Goal: Obtain resource: Download file/media

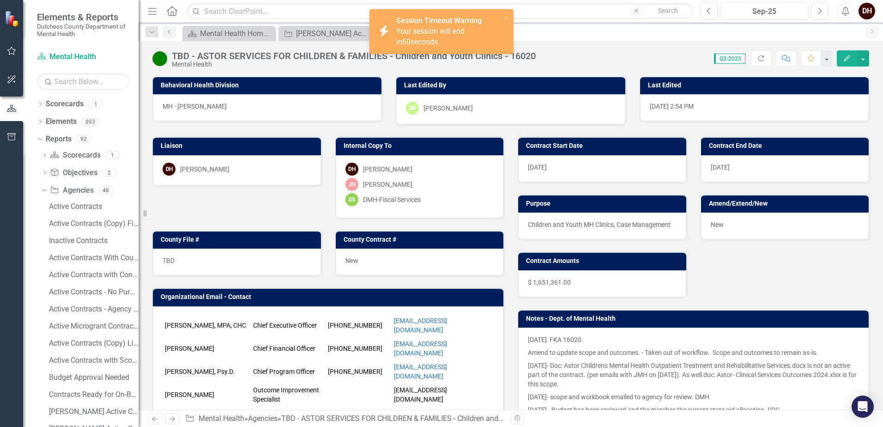
scroll to position [174, 0]
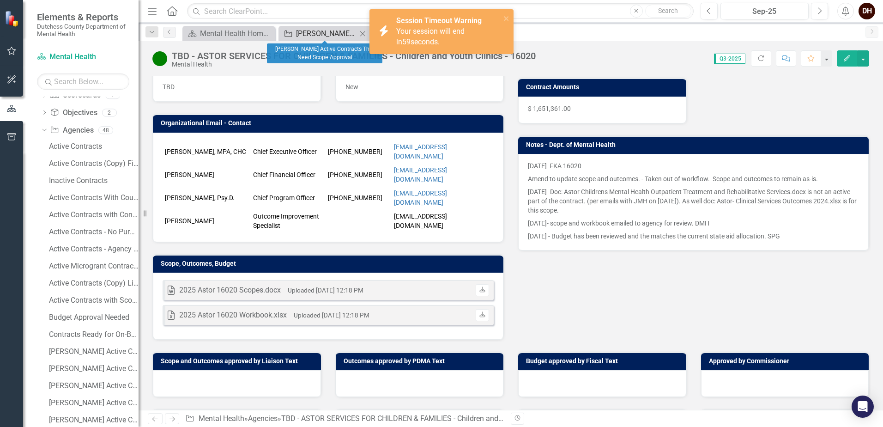
click at [321, 28] on div "[PERSON_NAME] Active Contracts That Need Scope Approval" at bounding box center [326, 34] width 61 height 12
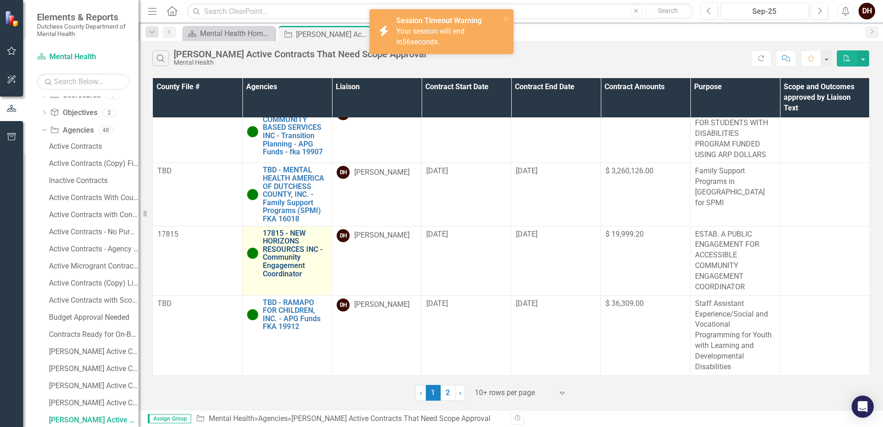
scroll to position [453, 0]
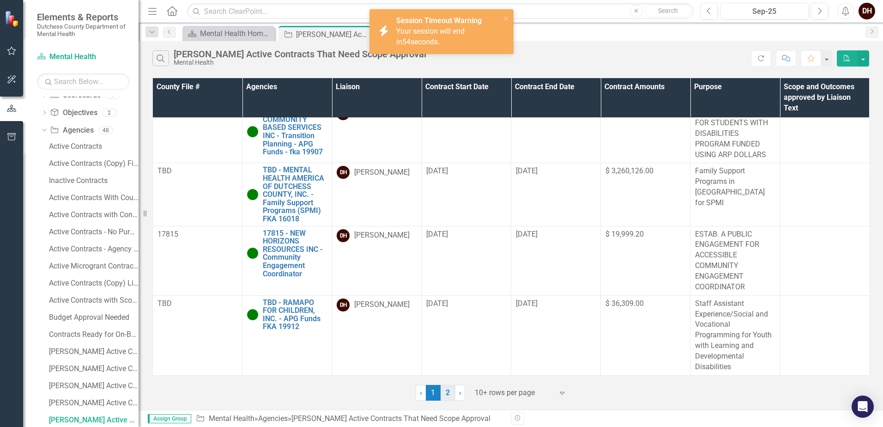
click at [453, 393] on link "2" at bounding box center [448, 393] width 15 height 16
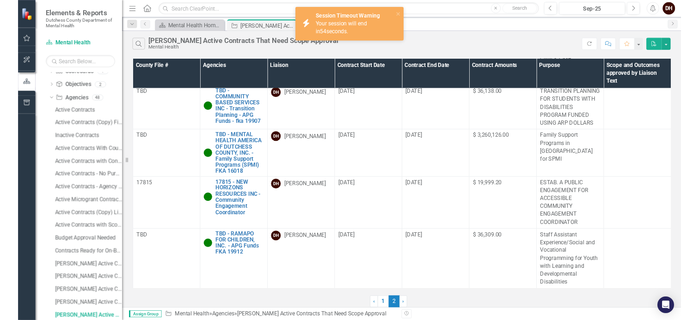
scroll to position [0, 0]
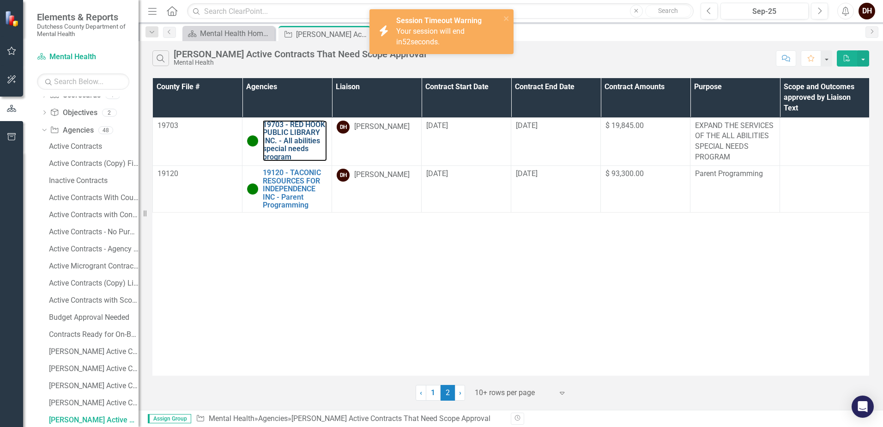
drag, startPoint x: 294, startPoint y: 141, endPoint x: 468, endPoint y: 52, distance: 195.1
click at [294, 141] on link "19703 - RED HOOK PUBLIC LIBRARY INC. - All abilities special needs program" at bounding box center [295, 141] width 64 height 41
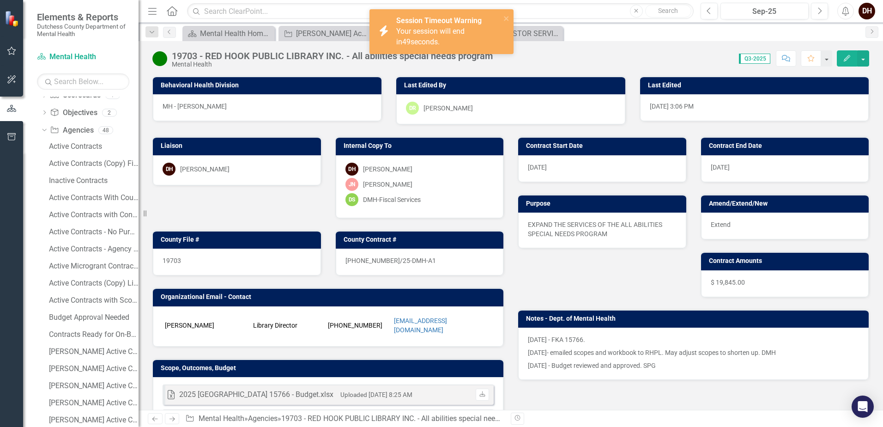
click at [503, 16] on div "icon.bolt Session Timeout Warning Your session will end in 49 seconds." at bounding box center [438, 31] width 130 height 37
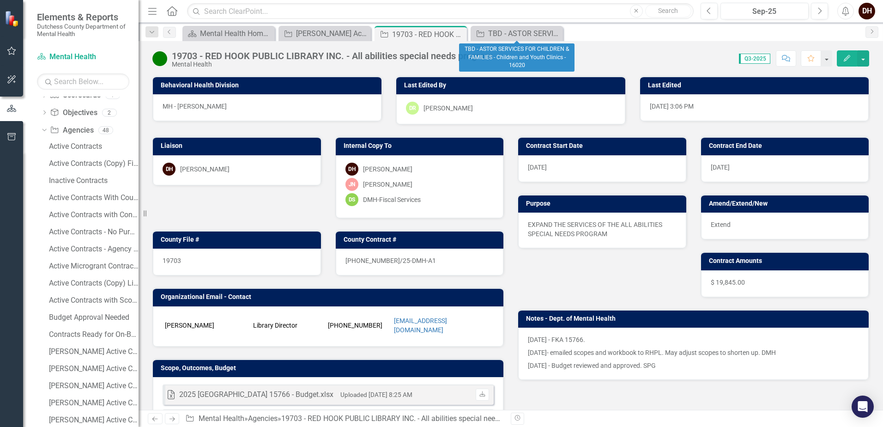
drag, startPoint x: 557, startPoint y: 31, endPoint x: 531, endPoint y: 41, distance: 27.2
click at [0, 0] on icon "Close" at bounding box center [0, 0] width 0 height 0
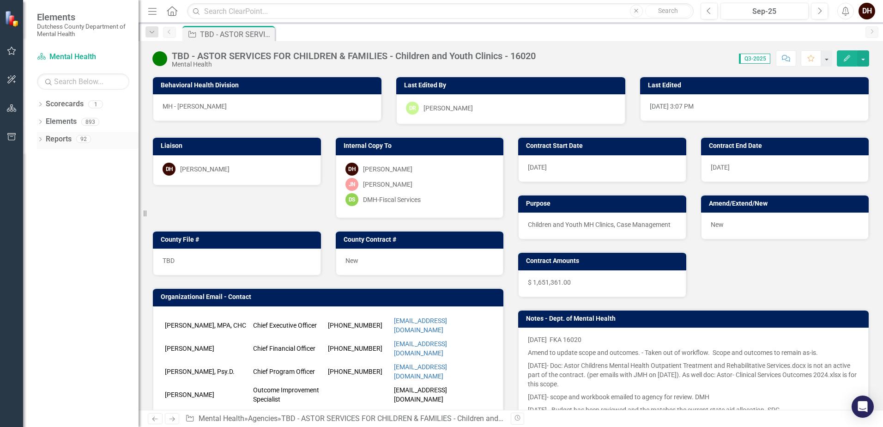
click at [38, 138] on icon "Dropdown" at bounding box center [40, 140] width 6 height 5
click at [43, 187] on div "Dropdown Agency Agencies 48" at bounding box center [89, 192] width 97 height 18
drag, startPoint x: 44, startPoint y: 189, endPoint x: 56, endPoint y: 201, distance: 16.7
click at [44, 190] on icon "Dropdown" at bounding box center [44, 191] width 6 height 5
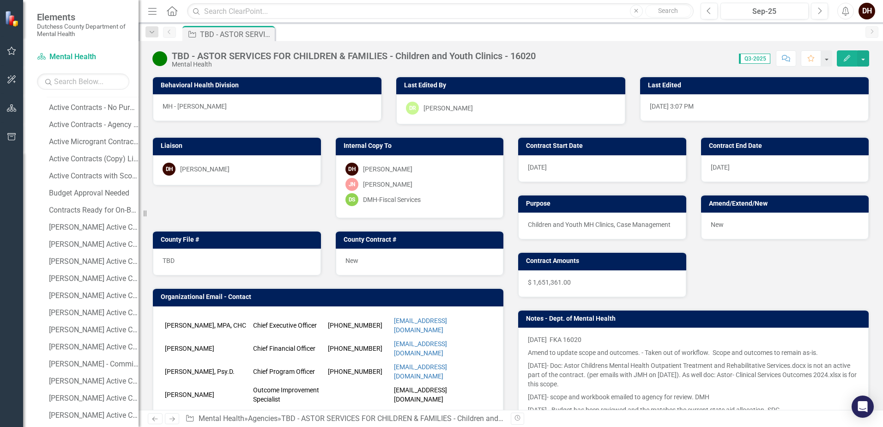
scroll to position [185, 0]
click at [79, 223] on div "[PERSON_NAME] Active Contracts" at bounding box center [94, 227] width 90 height 8
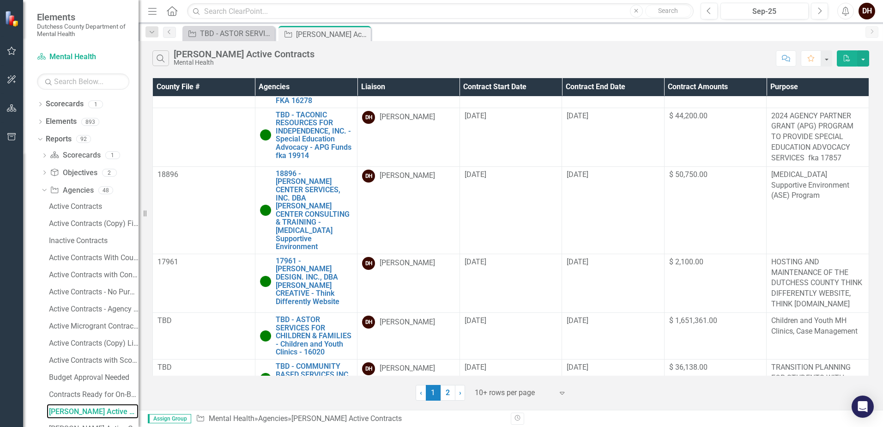
scroll to position [464, 0]
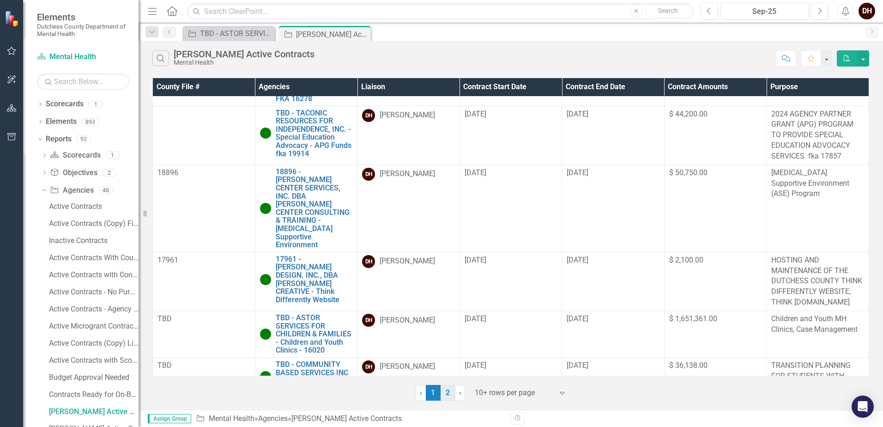
click at [449, 320] on link "2" at bounding box center [448, 393] width 15 height 16
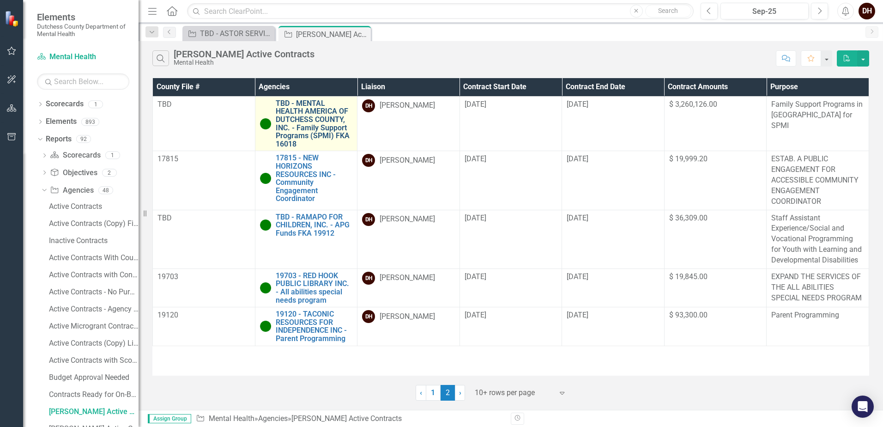
click at [314, 124] on link "TBD - MENTAL HEALTH AMERICA OF DUTCHESS COUNTY, INC. - Family Support Programs …" at bounding box center [314, 123] width 77 height 49
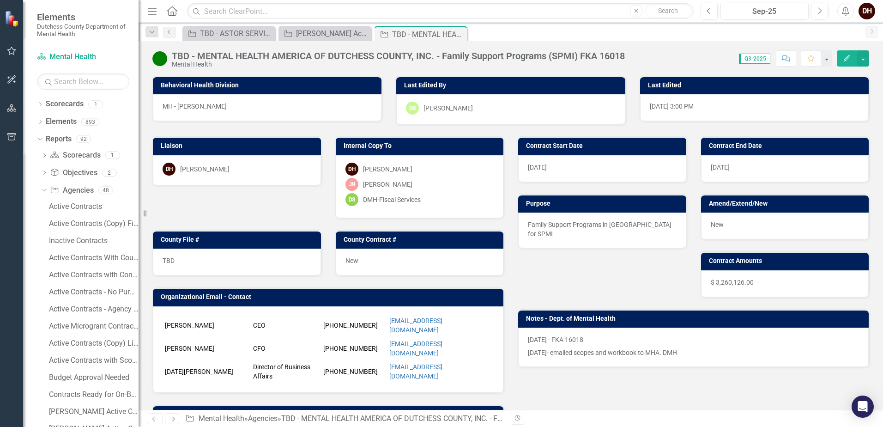
scroll to position [185, 0]
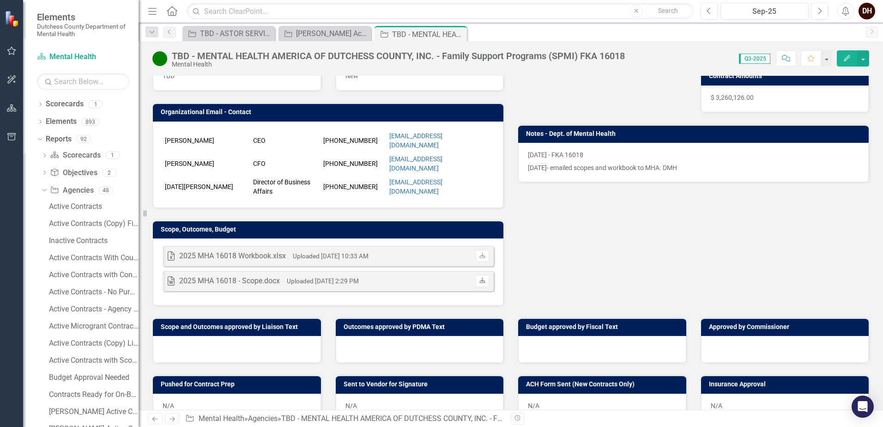
click at [479, 278] on icon "Download" at bounding box center [482, 281] width 7 height 6
click at [461, 33] on icon "Close" at bounding box center [458, 33] width 9 height 7
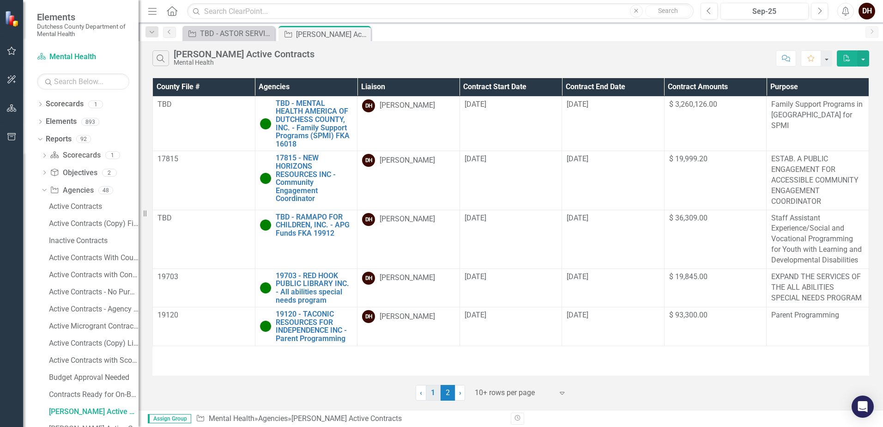
click at [436, 320] on link "1" at bounding box center [433, 393] width 15 height 16
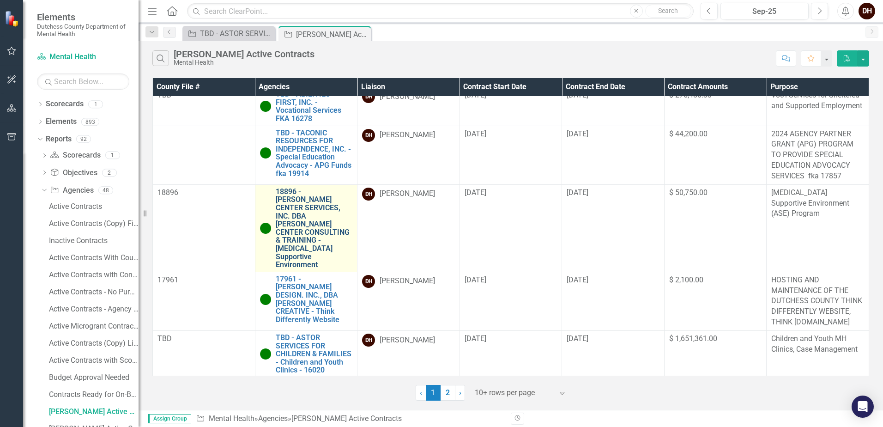
scroll to position [464, 0]
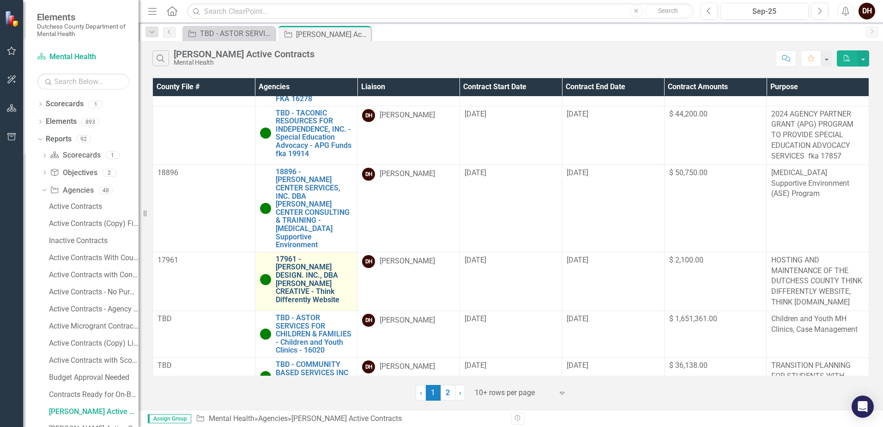
click at [323, 255] on link "17961 - [PERSON_NAME] DESIGN. INC., DBA [PERSON_NAME] CREATIVE - Think Differen…" at bounding box center [314, 279] width 77 height 49
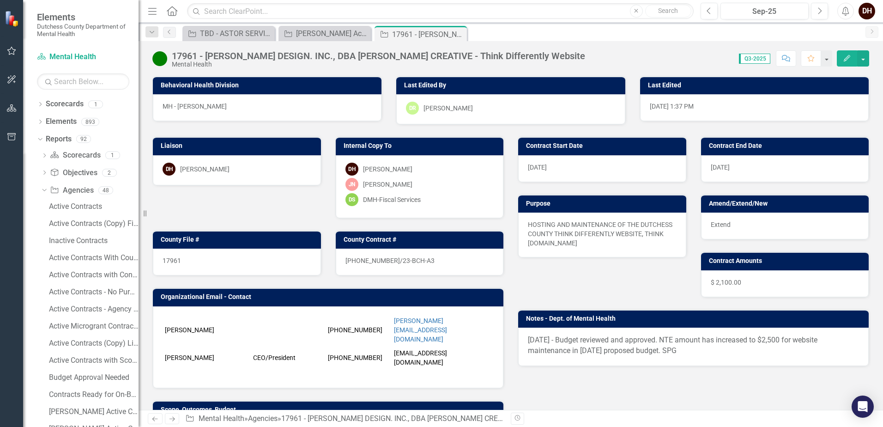
scroll to position [185, 0]
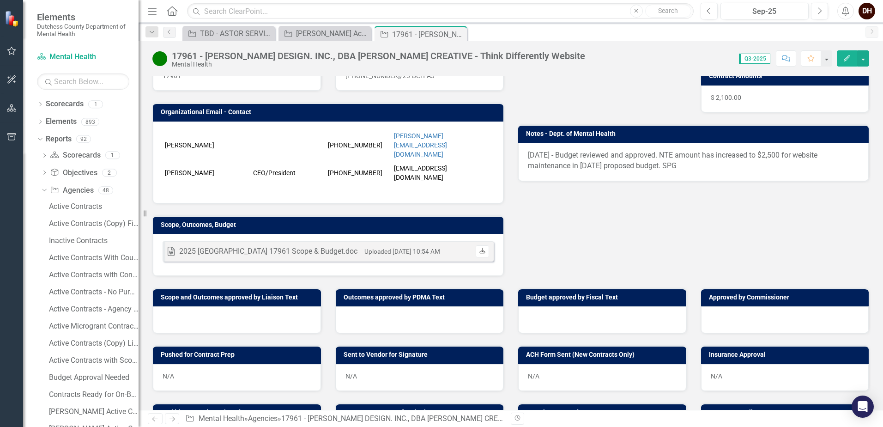
click at [479, 249] on icon "Download" at bounding box center [482, 252] width 7 height 6
